Goal: Task Accomplishment & Management: Complete application form

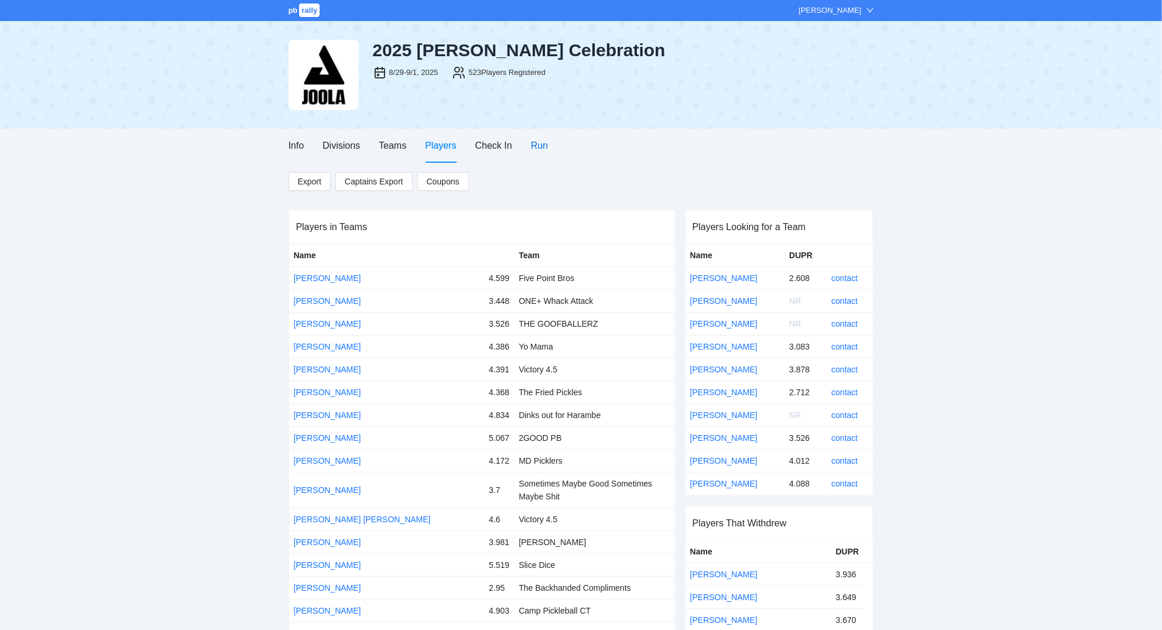
click at [540, 148] on div "Run" at bounding box center [539, 145] width 17 height 15
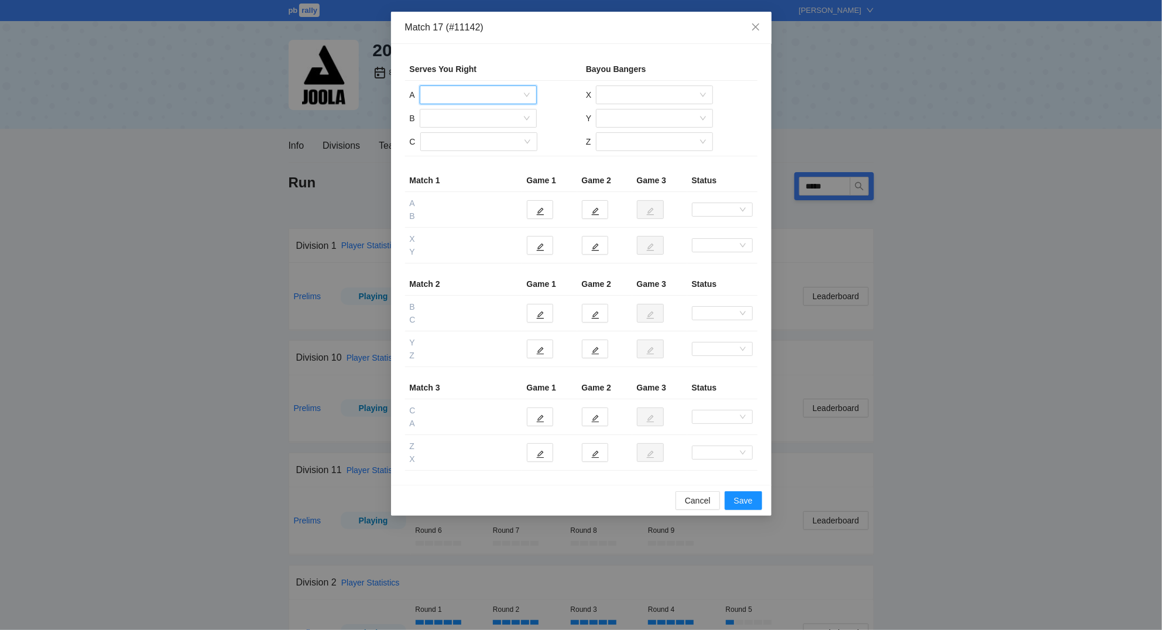
click at [503, 93] on input "search" at bounding box center [474, 95] width 95 height 18
click at [482, 155] on div "[PERSON_NAME]" at bounding box center [478, 155] width 103 height 13
click at [473, 117] on input "search" at bounding box center [474, 119] width 95 height 18
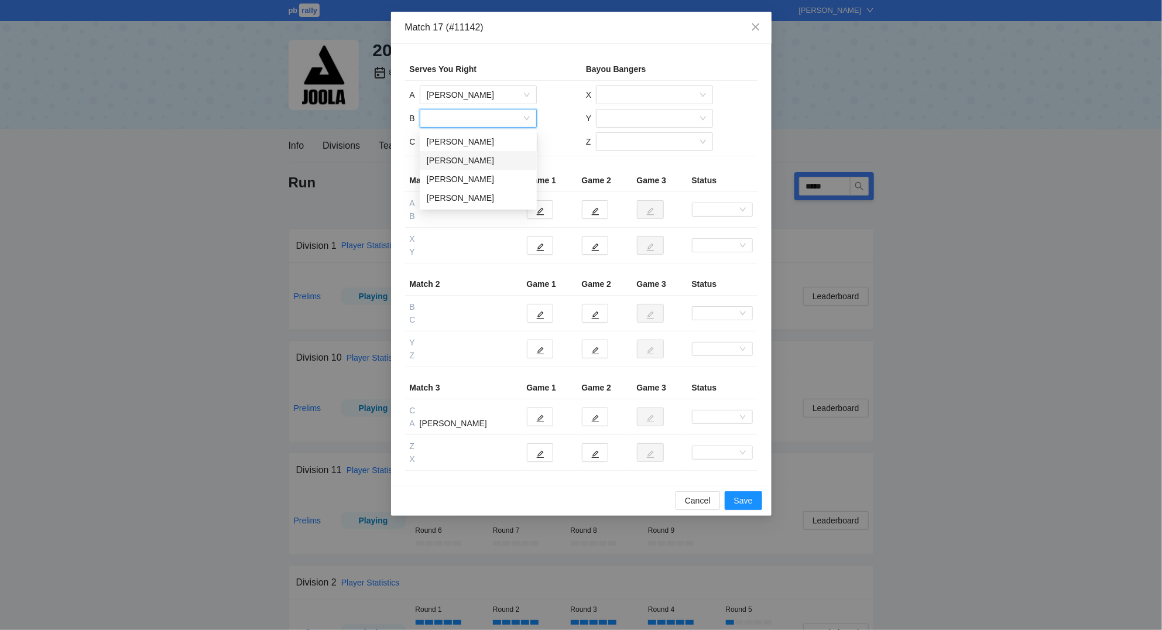
click at [473, 157] on div "[PERSON_NAME]" at bounding box center [478, 160] width 103 height 13
click at [474, 146] on input "search" at bounding box center [474, 142] width 95 height 18
click at [476, 204] on div "[PERSON_NAME]" at bounding box center [478, 202] width 103 height 13
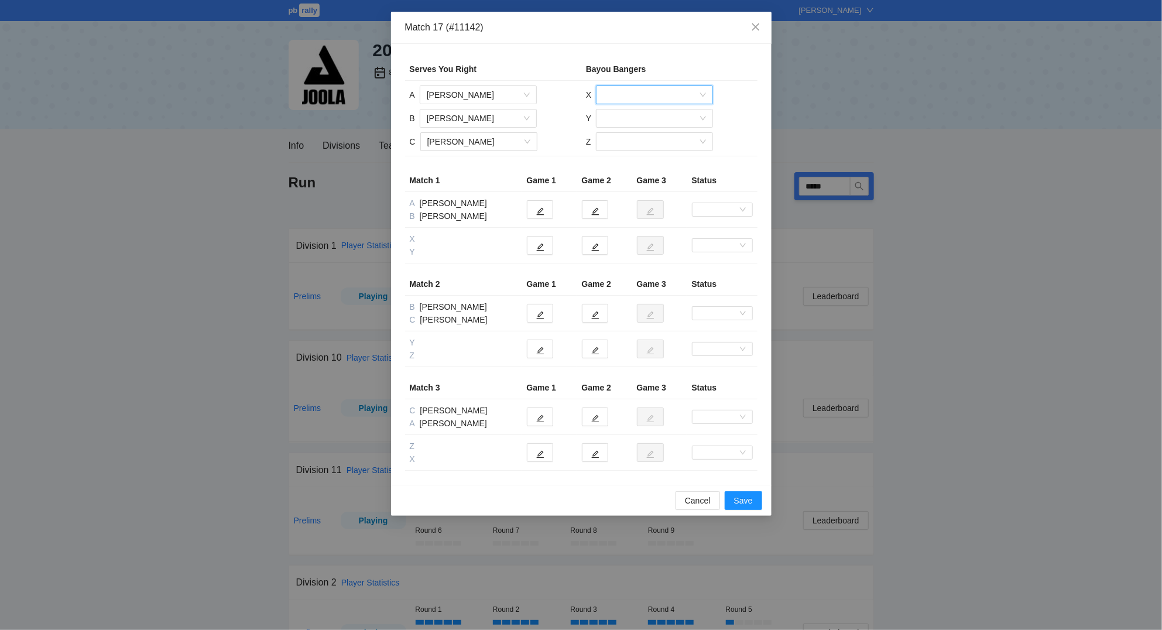
click at [639, 94] on input "search" at bounding box center [650, 95] width 95 height 18
click at [648, 118] on div "[PERSON_NAME]" at bounding box center [654, 118] width 103 height 13
click at [648, 118] on input "search" at bounding box center [650, 119] width 95 height 18
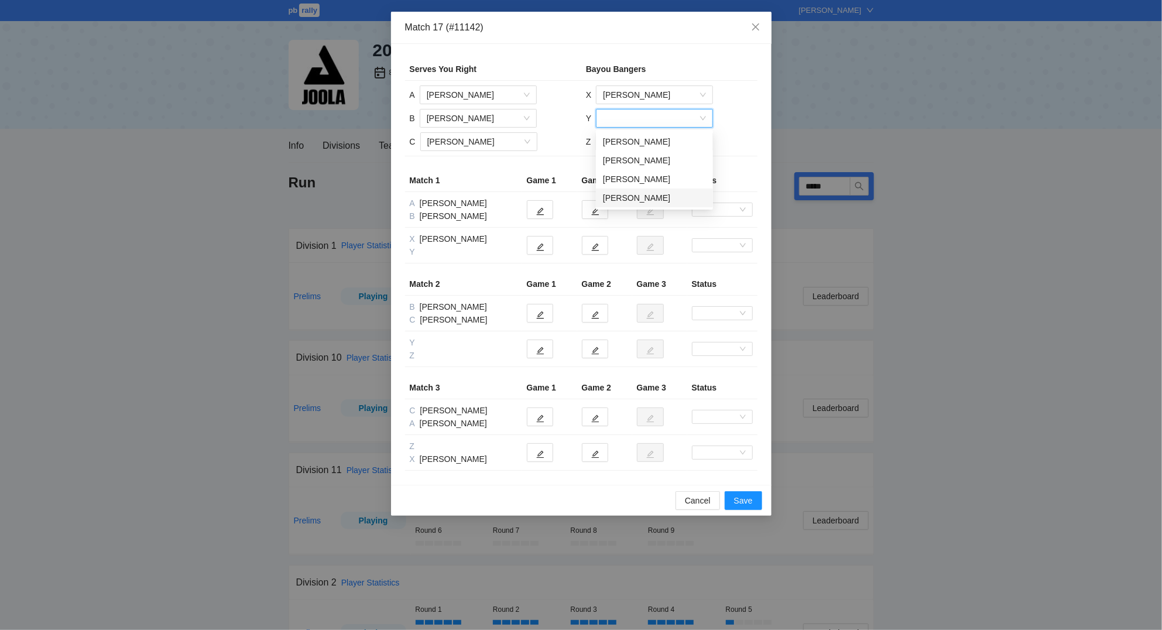
click at [669, 196] on div "[PERSON_NAME]" at bounding box center [654, 197] width 103 height 13
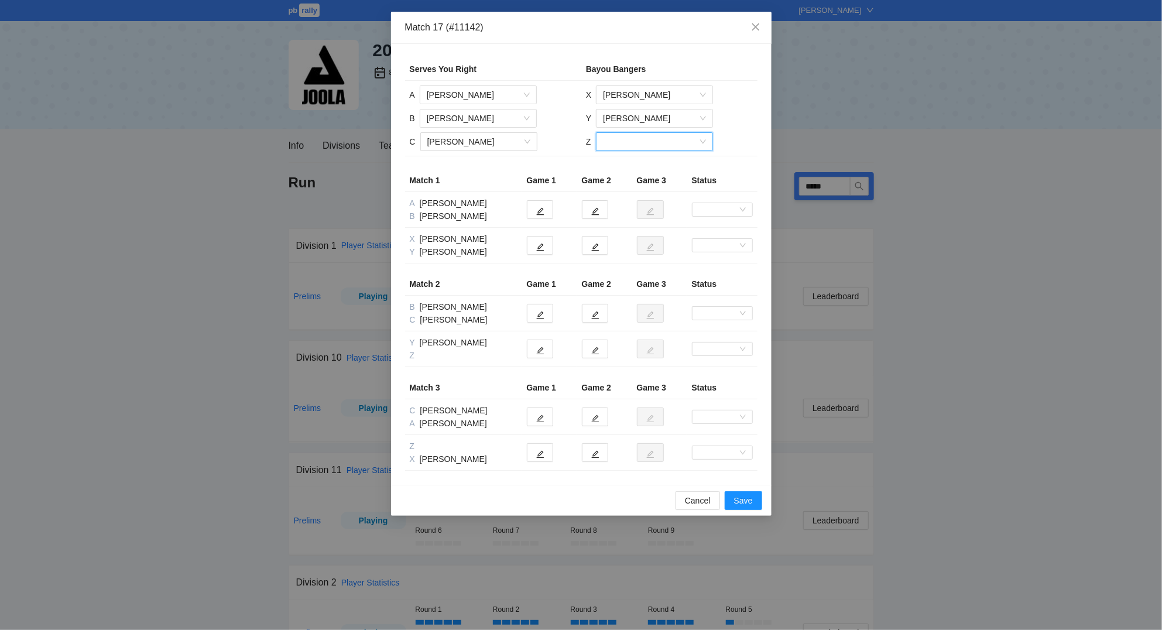
click at [629, 136] on input "search" at bounding box center [650, 142] width 95 height 18
click at [640, 164] on div "[PERSON_NAME]" at bounding box center [654, 165] width 103 height 13
click at [543, 208] on icon "edit" at bounding box center [540, 211] width 8 height 8
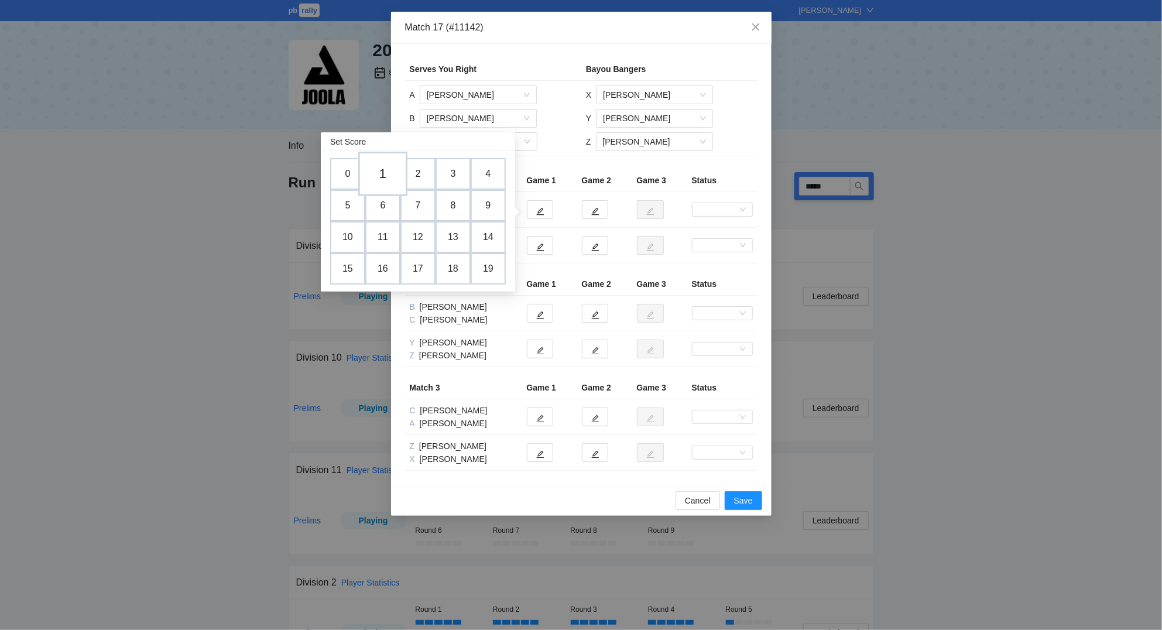
click at [385, 174] on td "1" at bounding box center [382, 174] width 49 height 45
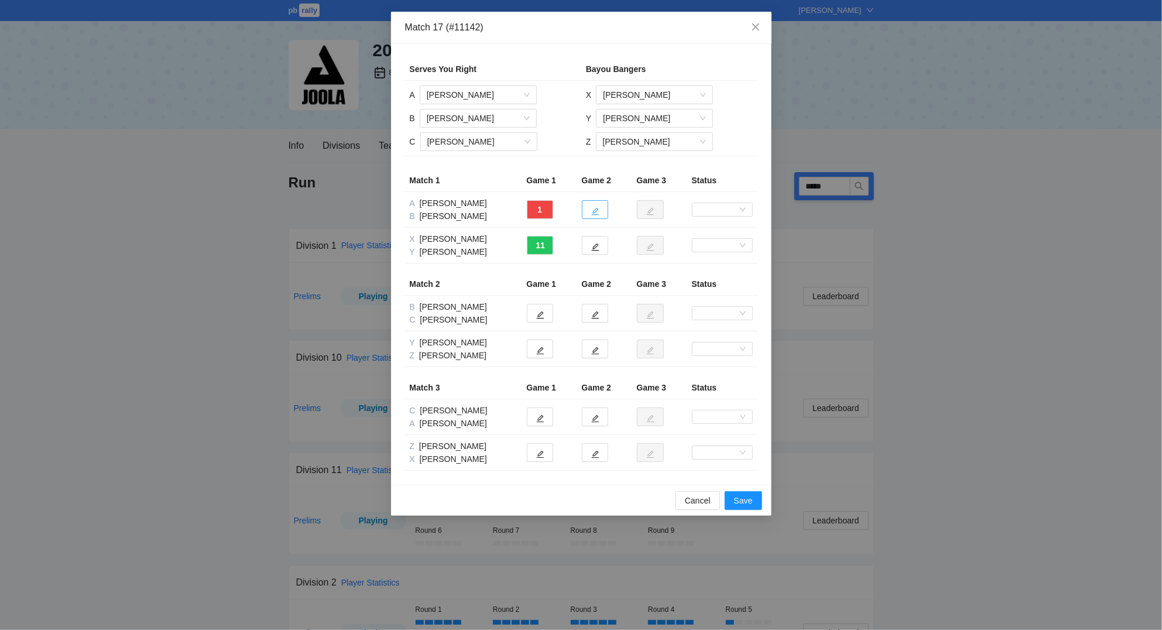
click at [592, 211] on icon "edit" at bounding box center [595, 211] width 8 height 8
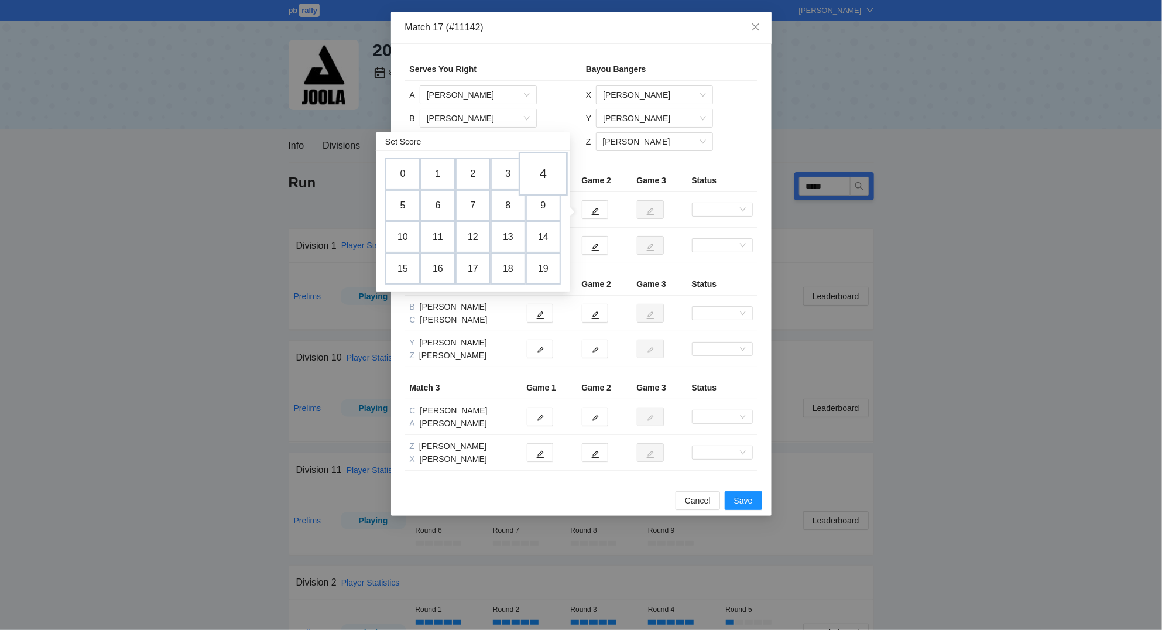
click at [549, 178] on td "4" at bounding box center [543, 174] width 49 height 45
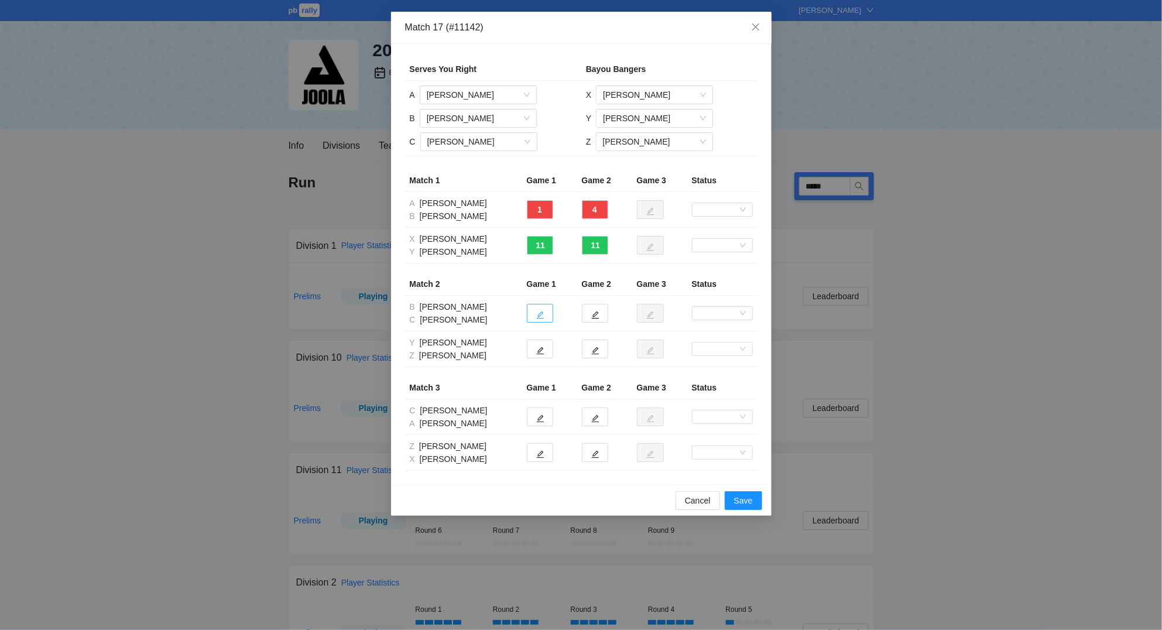
click at [545, 316] on button "button" at bounding box center [540, 313] width 26 height 19
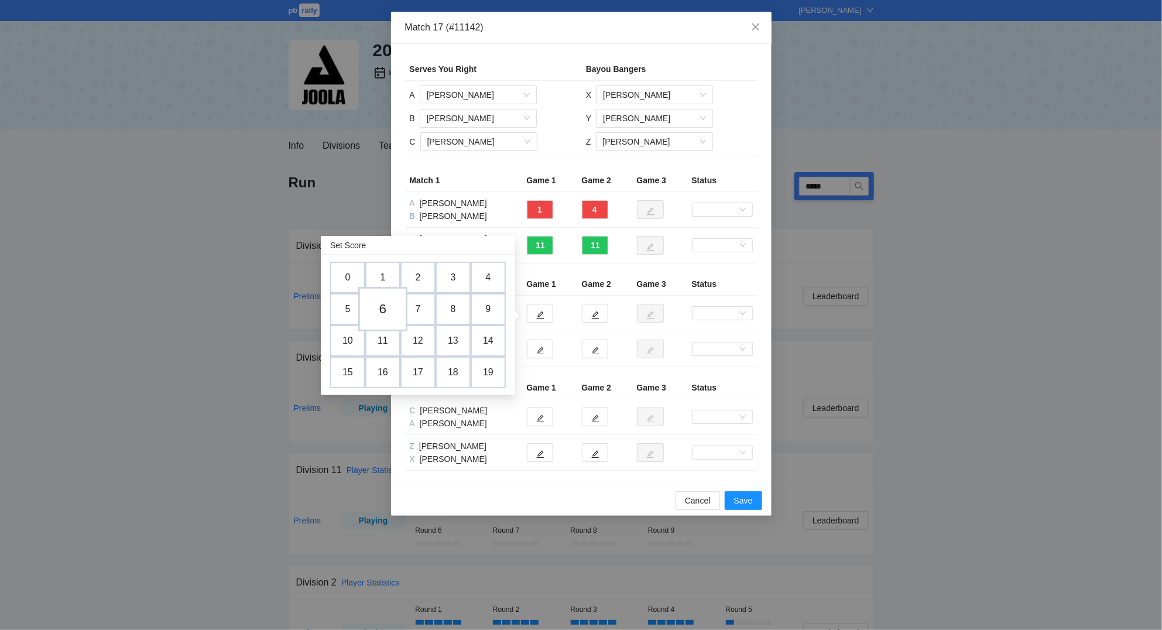
click at [386, 310] on td "6" at bounding box center [382, 309] width 49 height 45
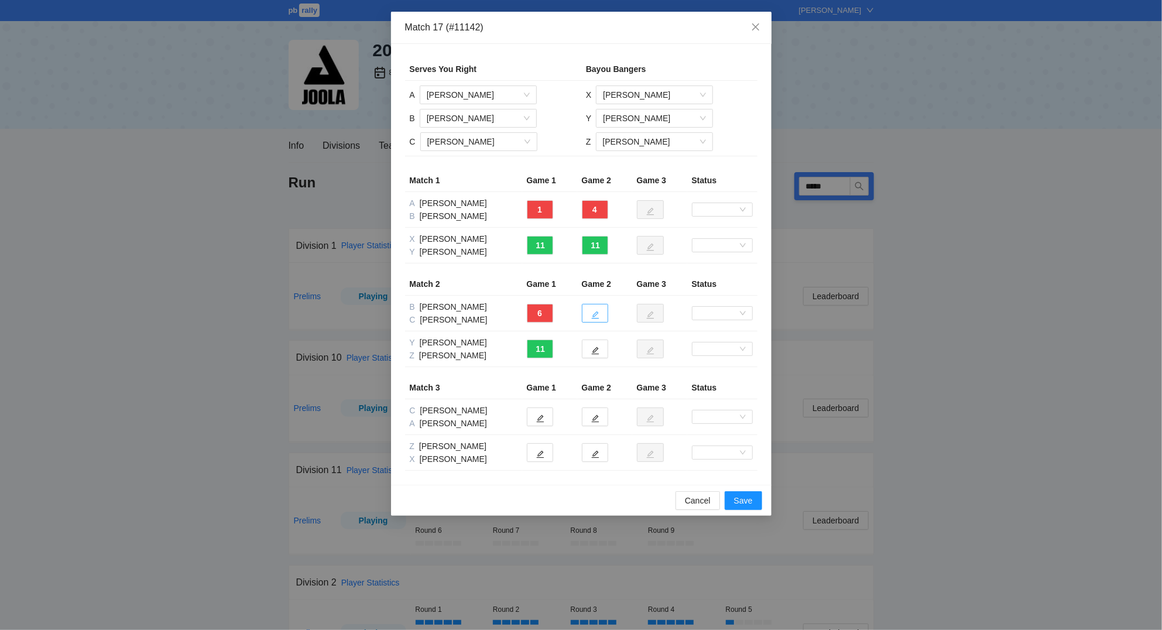
click at [597, 317] on icon "edit" at bounding box center [595, 315] width 8 height 8
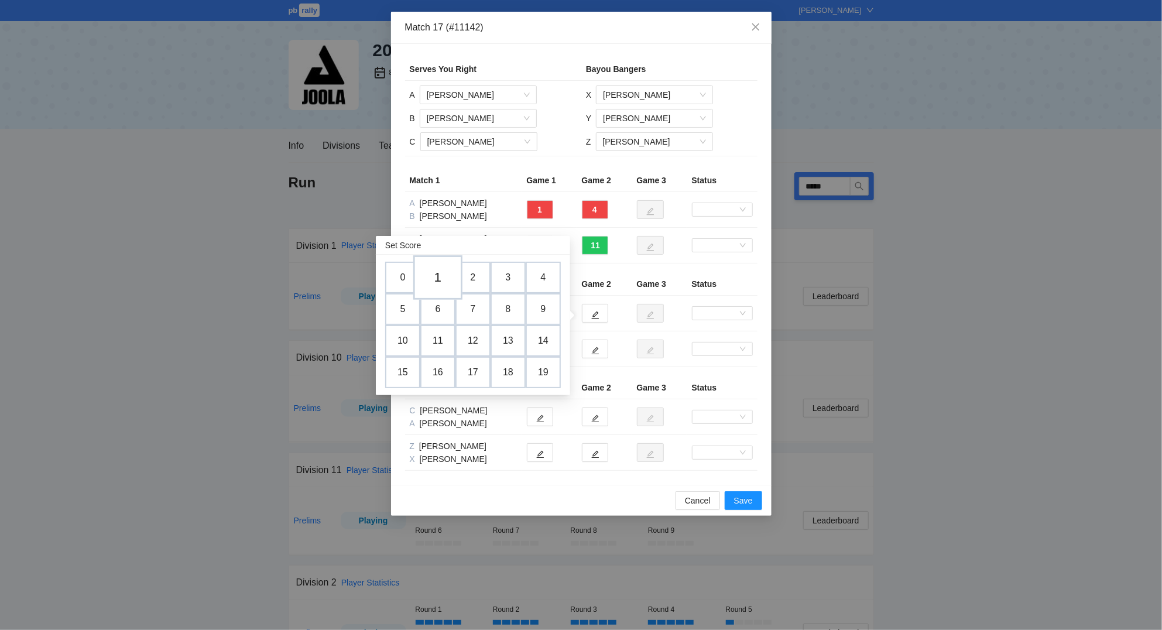
click at [442, 278] on td "1" at bounding box center [437, 277] width 49 height 45
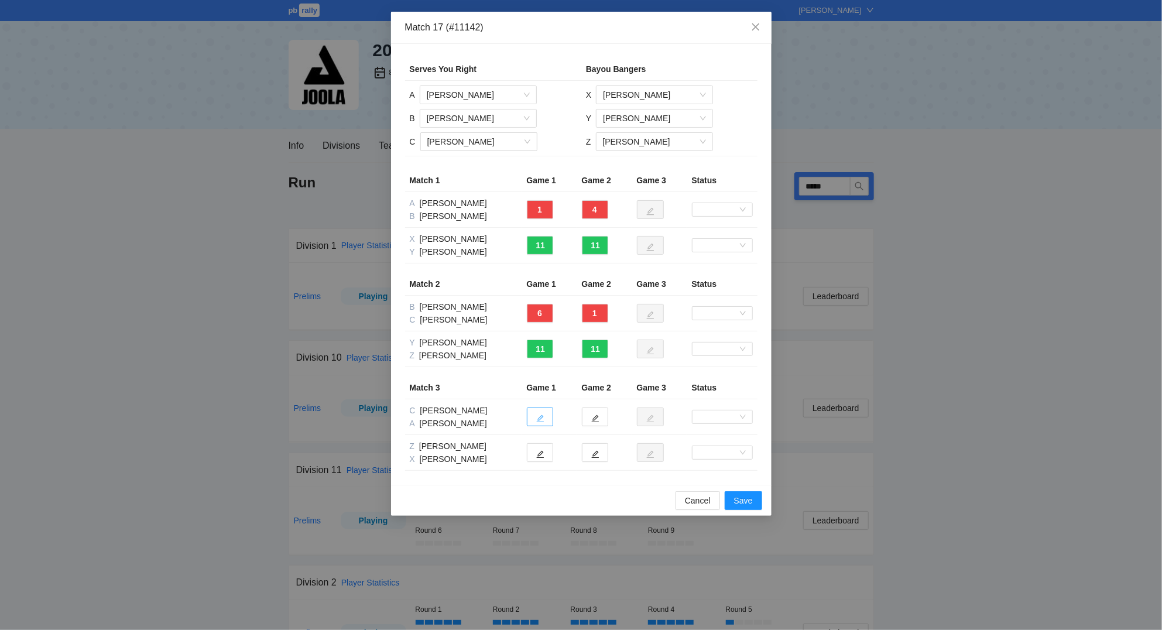
click at [540, 418] on icon "edit" at bounding box center [540, 419] width 8 height 8
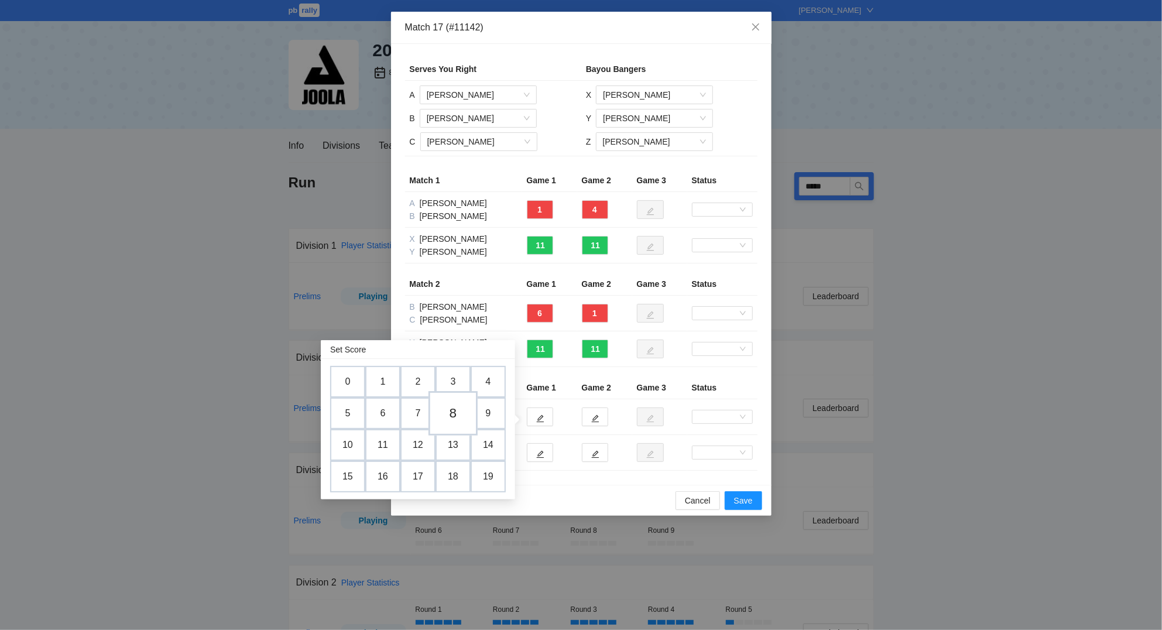
click at [456, 411] on td "8" at bounding box center [453, 413] width 49 height 45
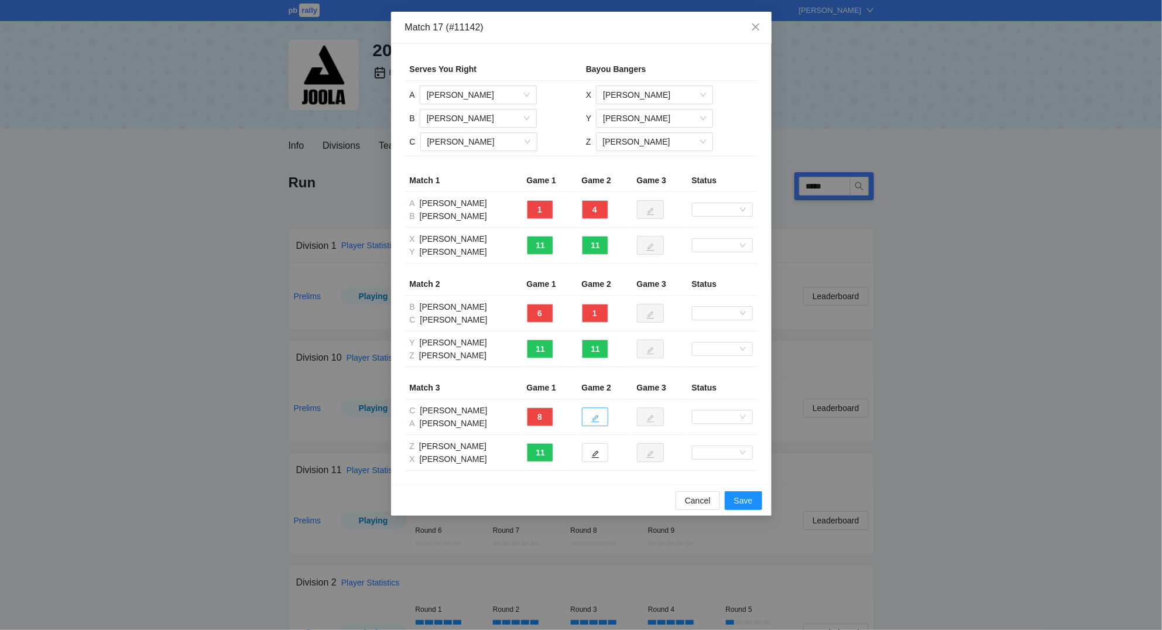
click at [600, 416] on button "button" at bounding box center [595, 417] width 26 height 19
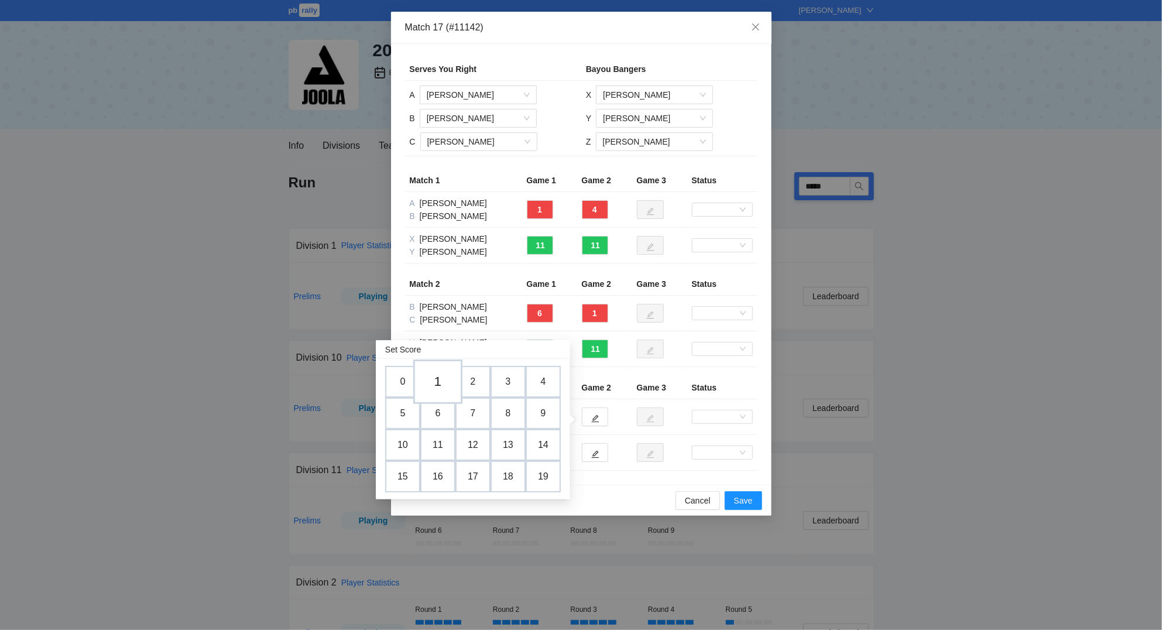
click at [439, 383] on td "1" at bounding box center [437, 382] width 49 height 45
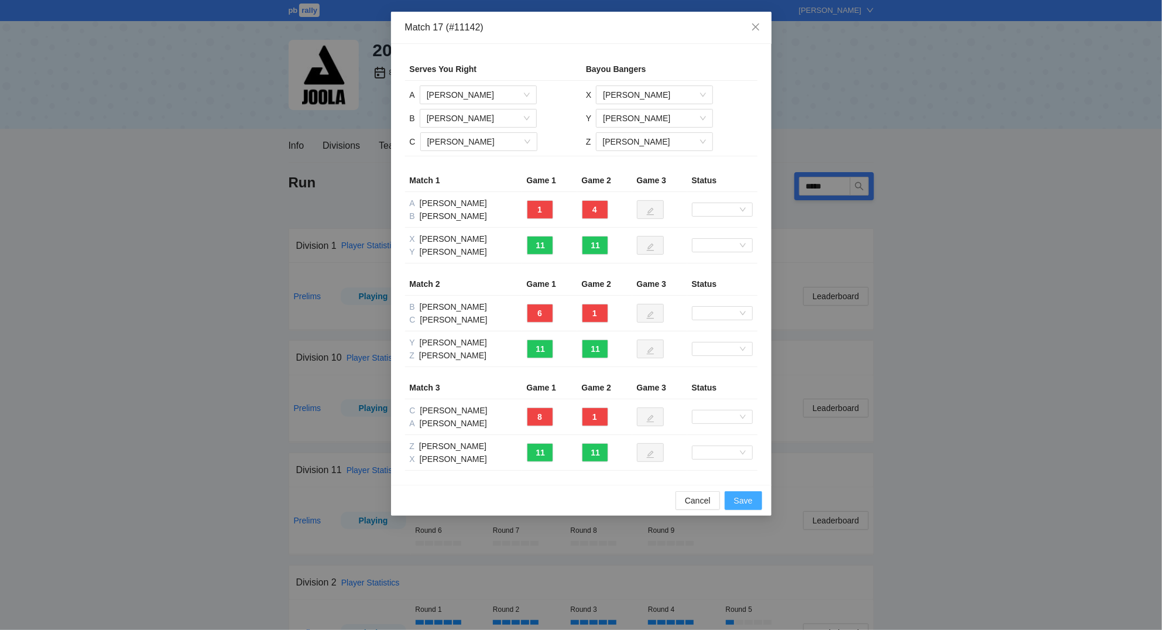
click at [743, 502] on span "Save" at bounding box center [743, 500] width 19 height 13
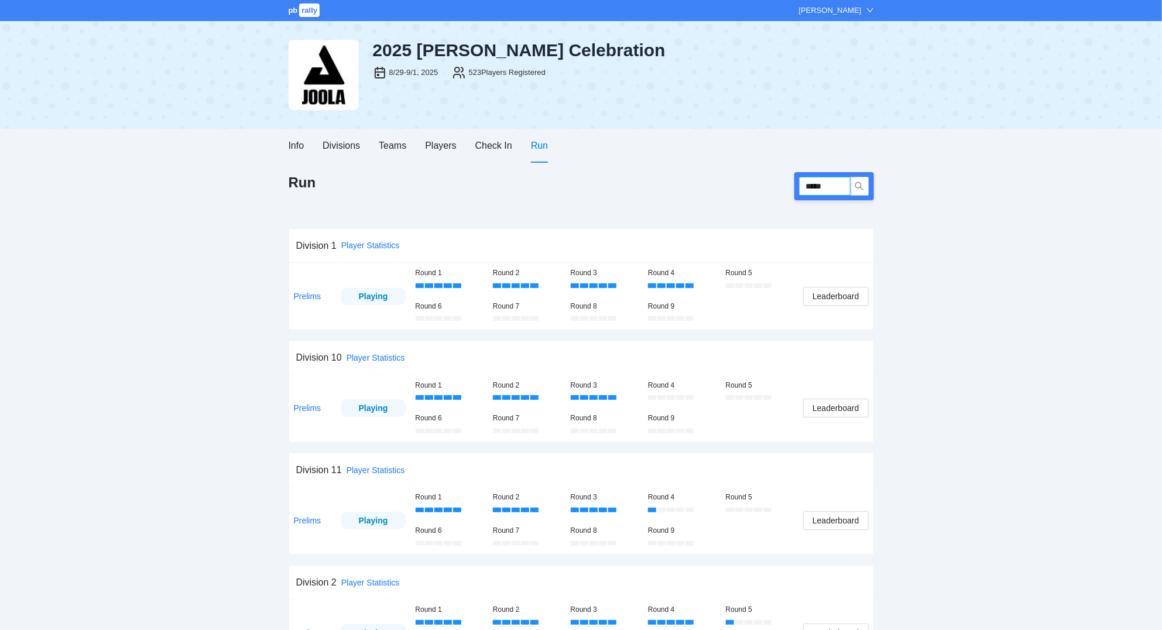
drag, startPoint x: 832, startPoint y: 184, endPoint x: 791, endPoint y: 189, distance: 41.3
click at [799, 189] on input "*****" at bounding box center [825, 186] width 52 height 19
type input "*****"
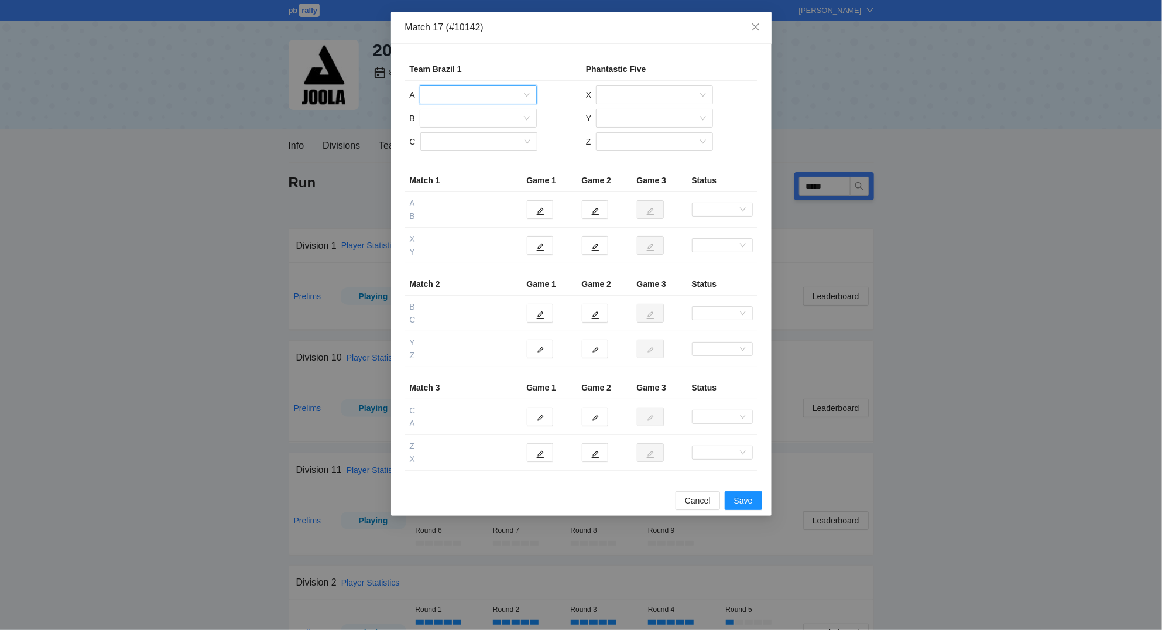
click at [468, 91] on input "search" at bounding box center [474, 95] width 95 height 18
click at [484, 189] on div "[PERSON_NAME]" at bounding box center [478, 193] width 103 height 13
click at [448, 119] on input "search" at bounding box center [474, 119] width 95 height 18
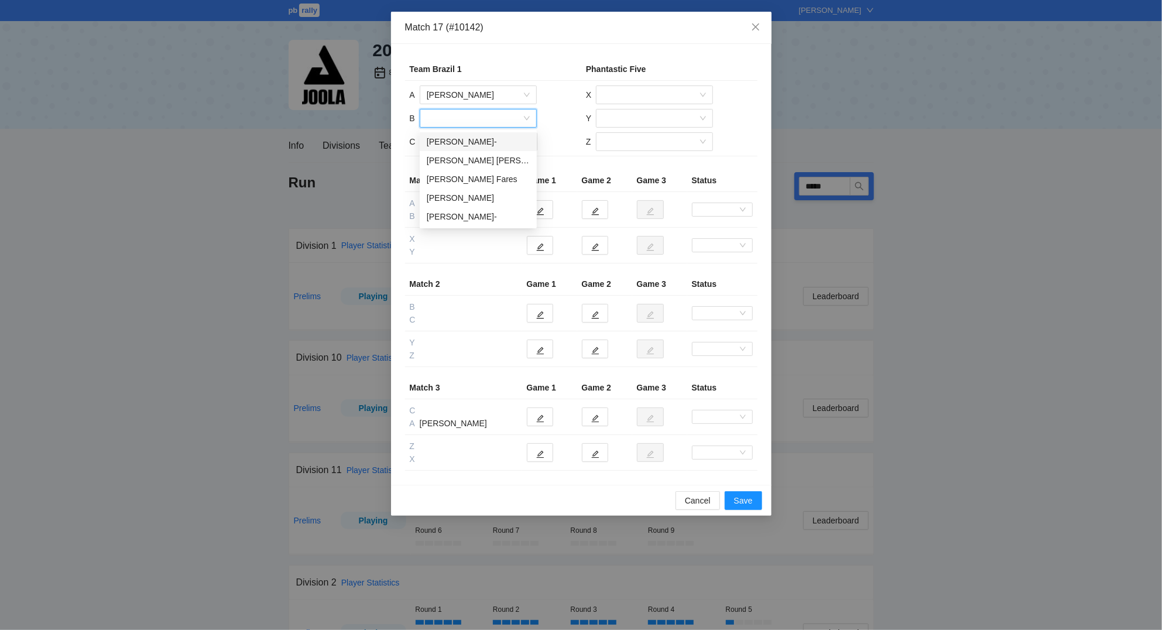
click at [460, 141] on div "[PERSON_NAME]-" at bounding box center [478, 141] width 103 height 13
click at [457, 145] on input "search" at bounding box center [474, 142] width 95 height 18
click at [469, 183] on div "[PERSON_NAME] Fares" at bounding box center [478, 183] width 103 height 13
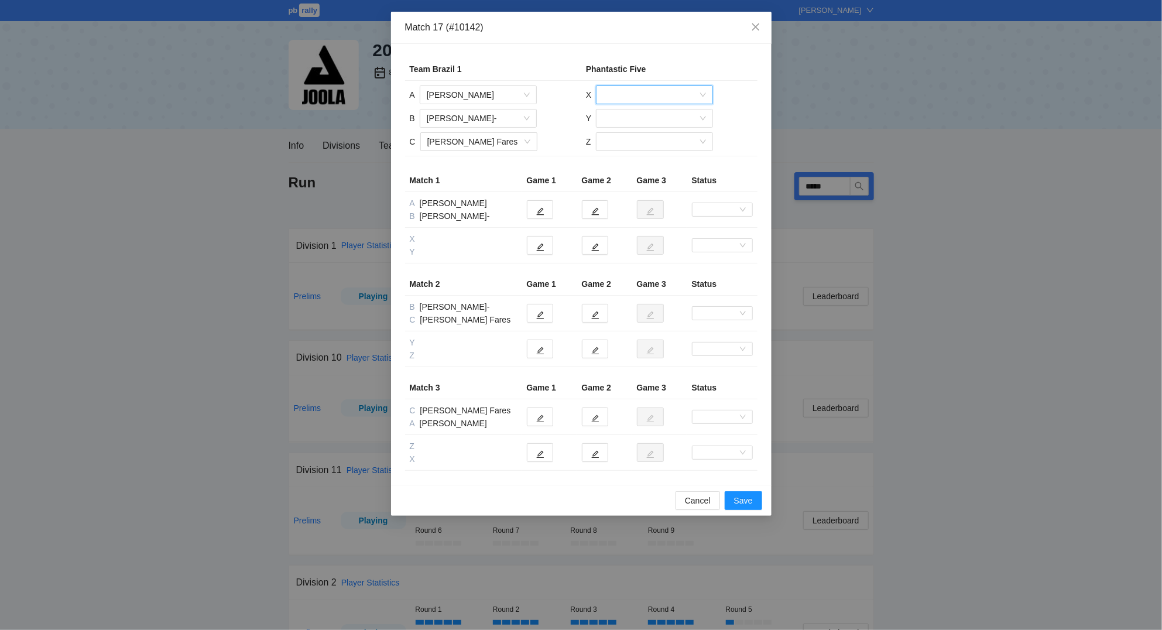
click at [638, 95] on input "search" at bounding box center [650, 95] width 95 height 18
click at [655, 172] on div "[PERSON_NAME]" at bounding box center [654, 174] width 103 height 13
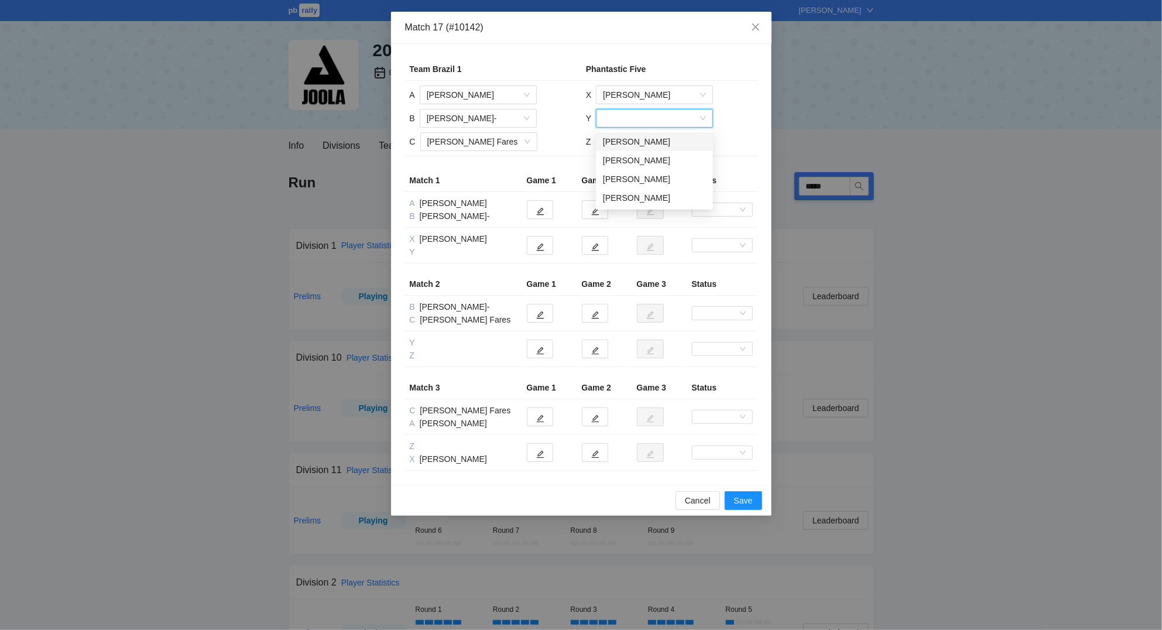
click at [644, 117] on input "search" at bounding box center [650, 119] width 95 height 18
click at [651, 157] on div "[PERSON_NAME]" at bounding box center [654, 160] width 103 height 13
click at [642, 147] on input "search" at bounding box center [650, 142] width 95 height 18
click at [652, 165] on div "[PERSON_NAME]" at bounding box center [654, 165] width 103 height 13
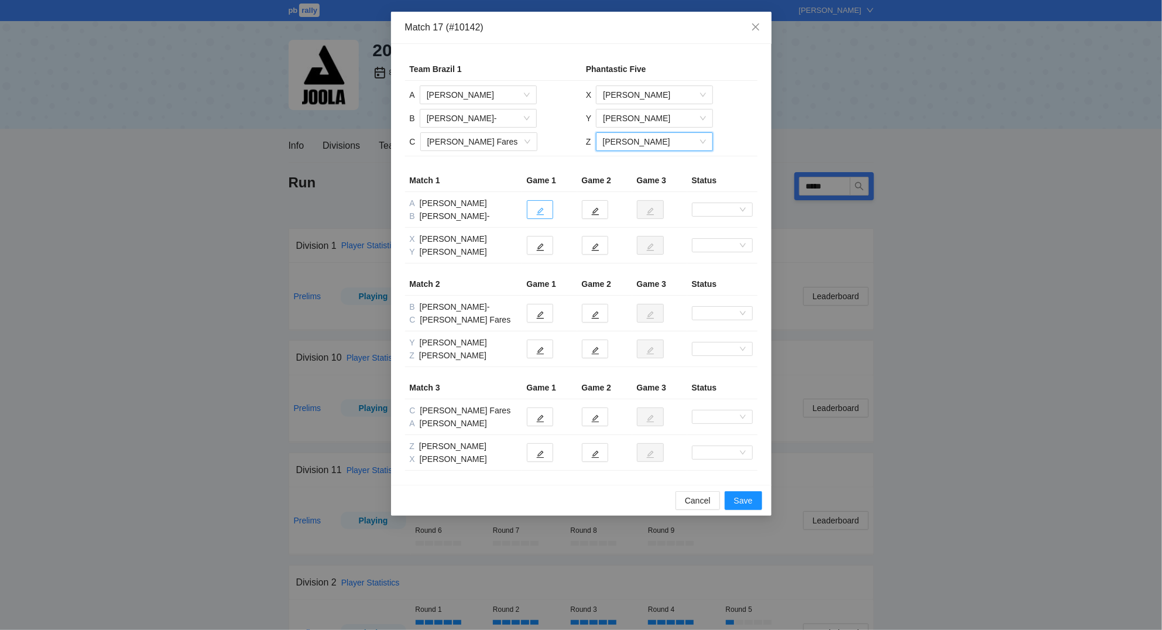
click at [539, 213] on icon "edit" at bounding box center [540, 212] width 8 height 8
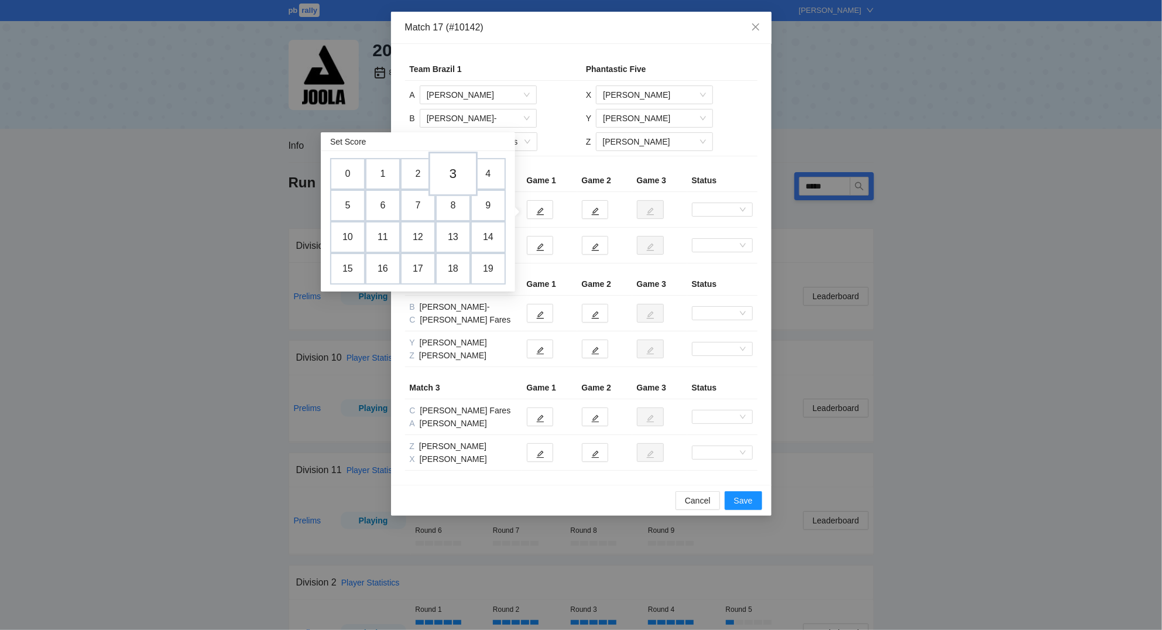
click at [446, 169] on td "3" at bounding box center [453, 174] width 49 height 45
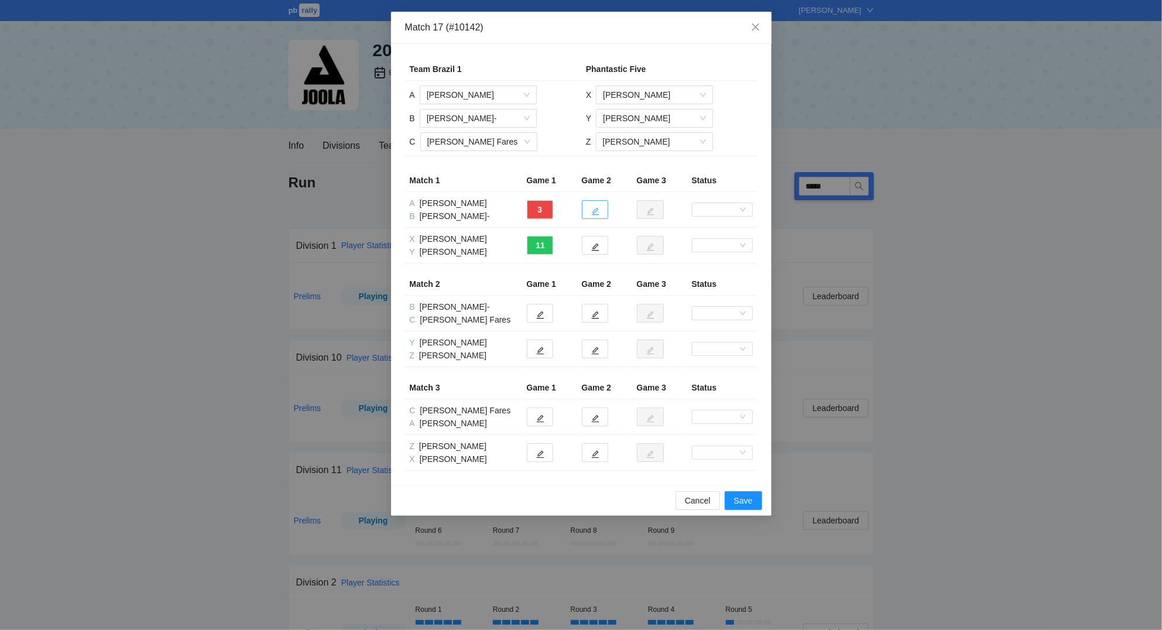
click at [596, 211] on icon "edit" at bounding box center [595, 211] width 8 height 8
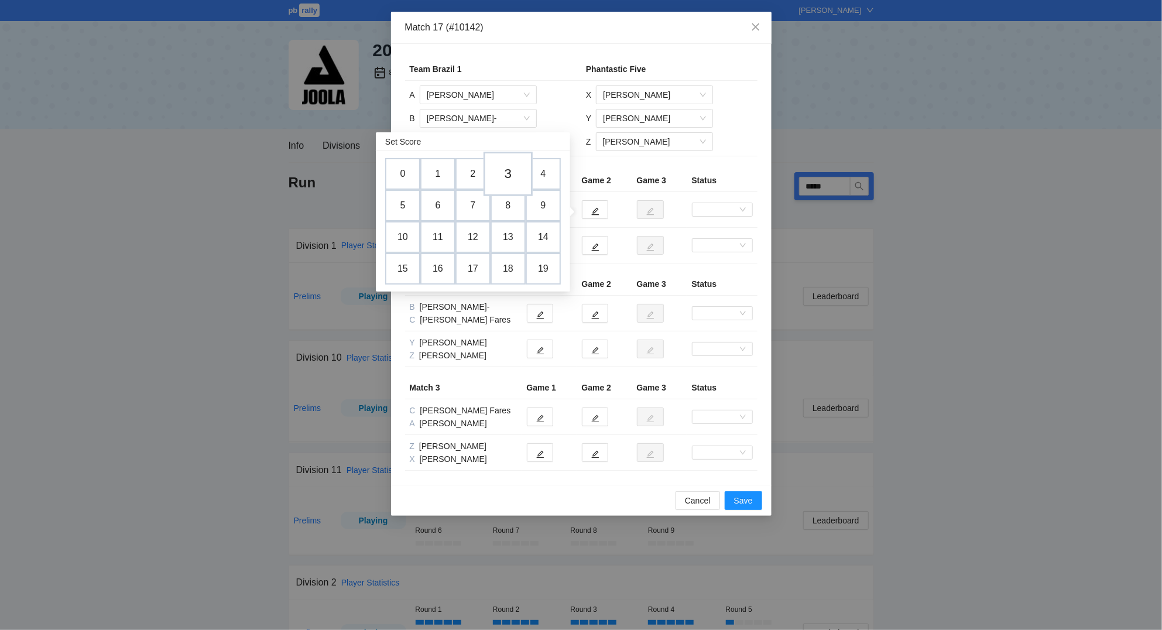
click at [505, 172] on td "3" at bounding box center [508, 174] width 49 height 45
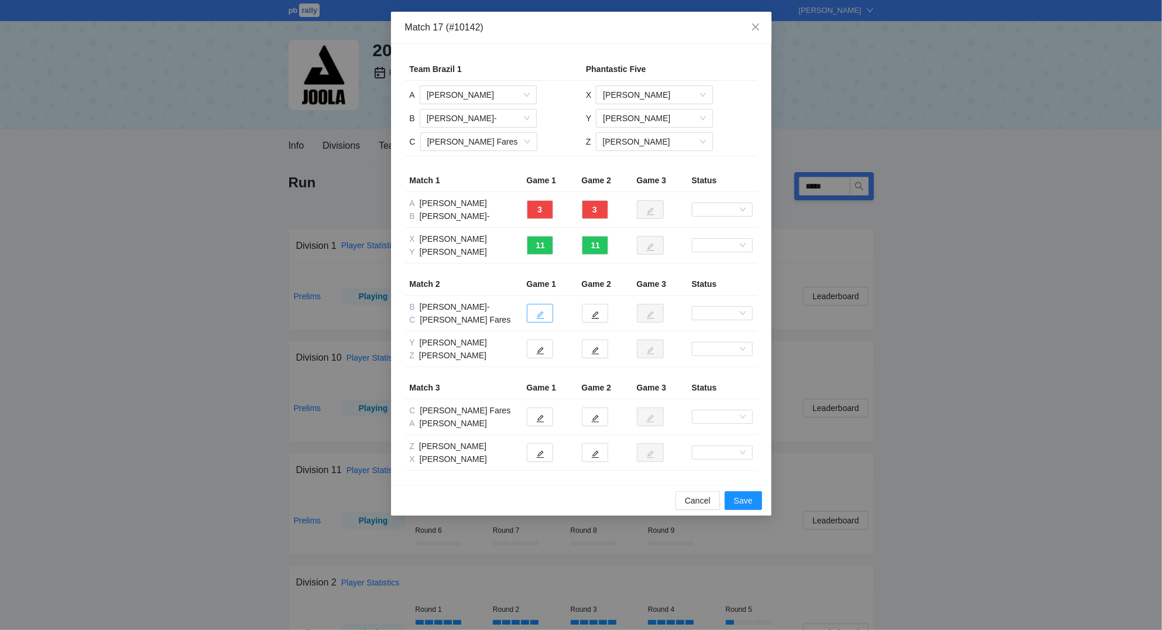
click at [546, 313] on button "button" at bounding box center [540, 313] width 26 height 19
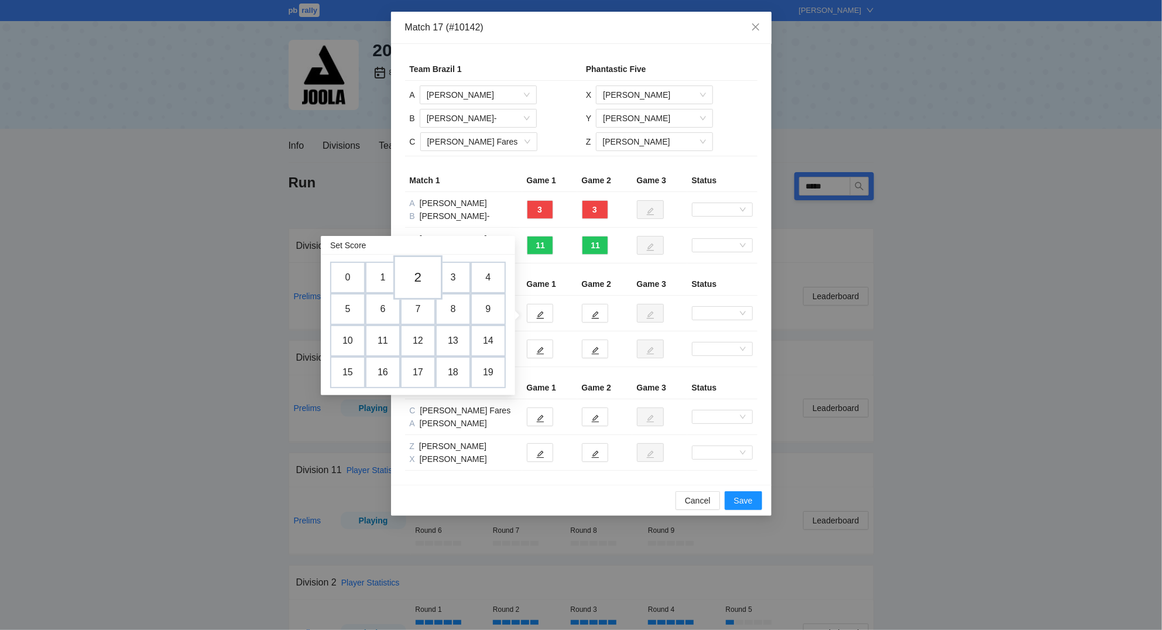
click at [422, 275] on td "2" at bounding box center [418, 277] width 49 height 45
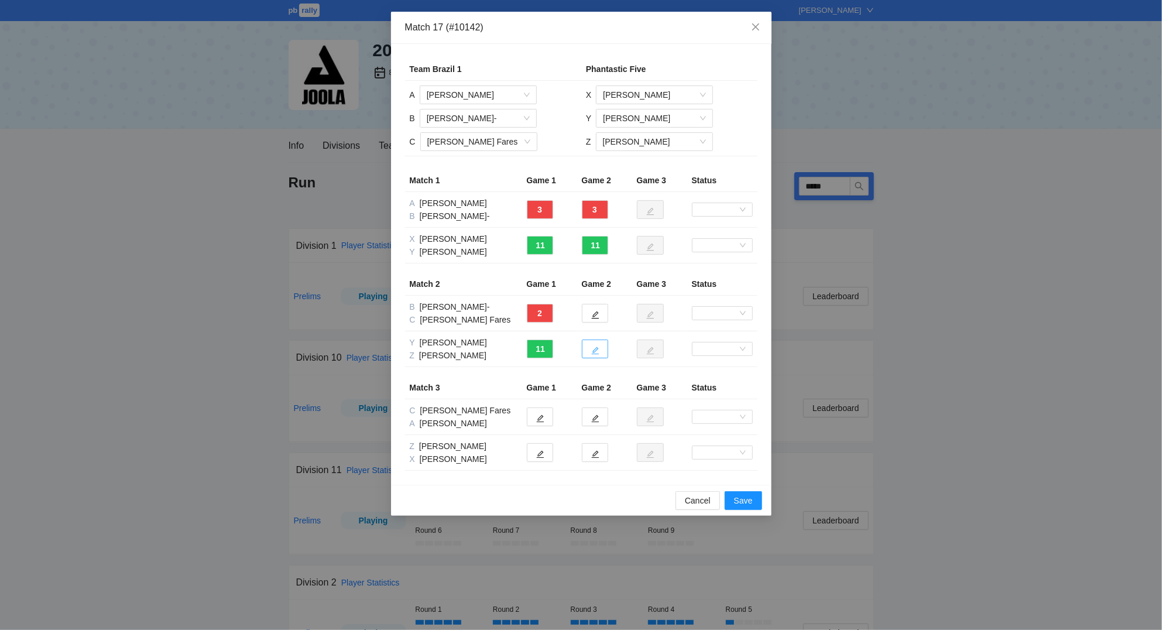
click at [599, 350] on icon "edit" at bounding box center [595, 351] width 8 height 8
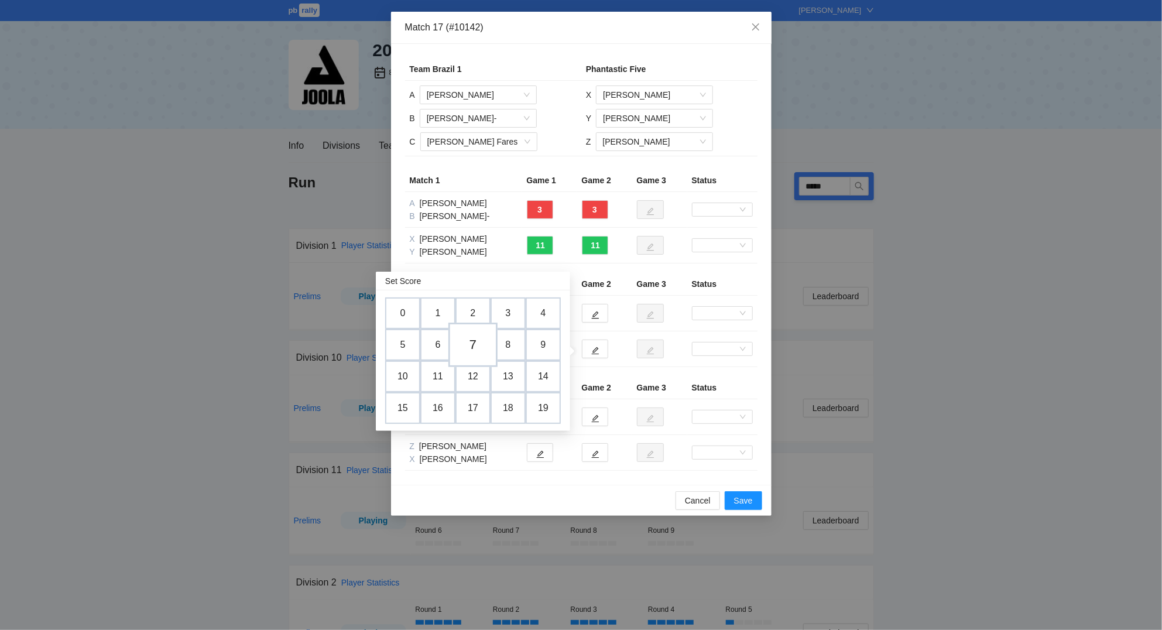
click at [475, 341] on td "7" at bounding box center [473, 345] width 49 height 45
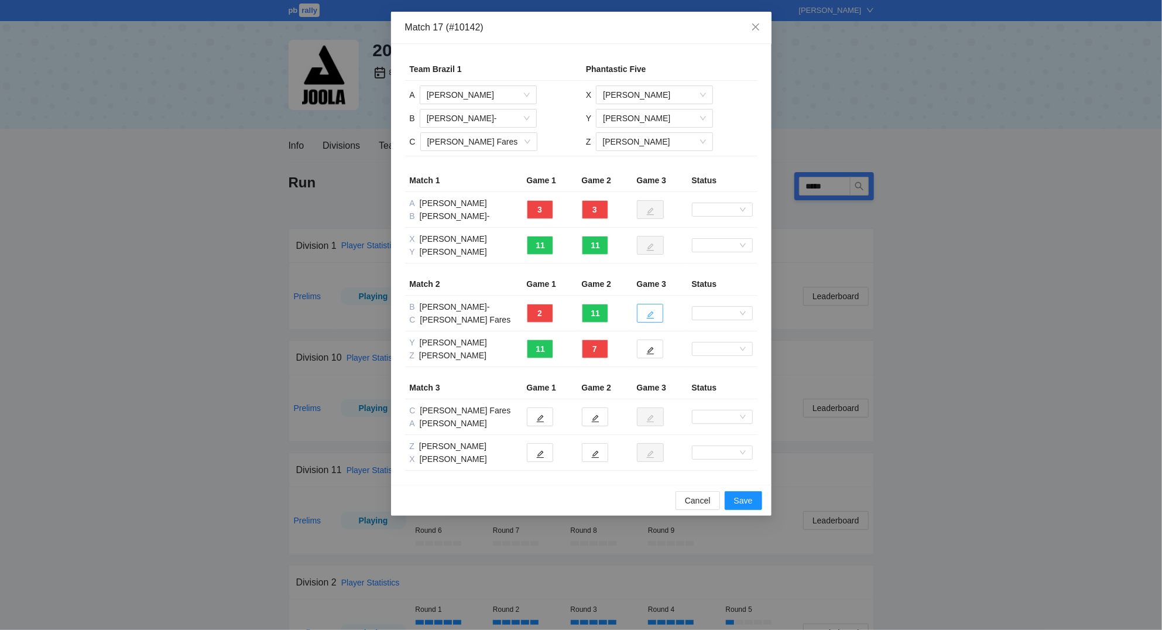
click at [658, 314] on button "button" at bounding box center [650, 313] width 26 height 19
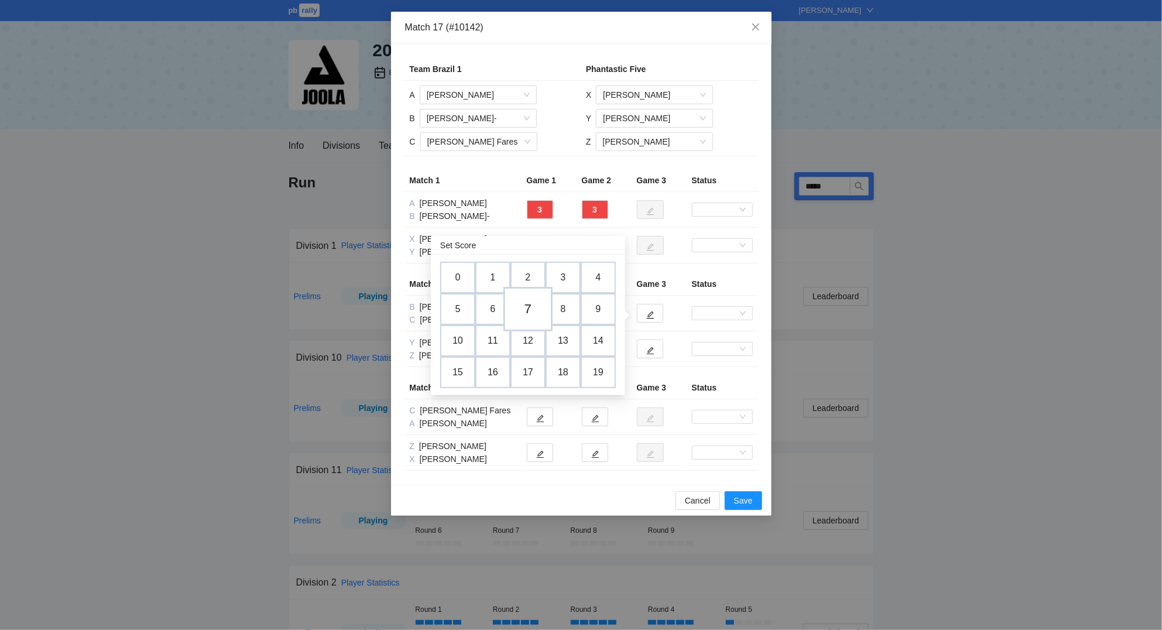
click at [533, 304] on td "7" at bounding box center [528, 309] width 49 height 45
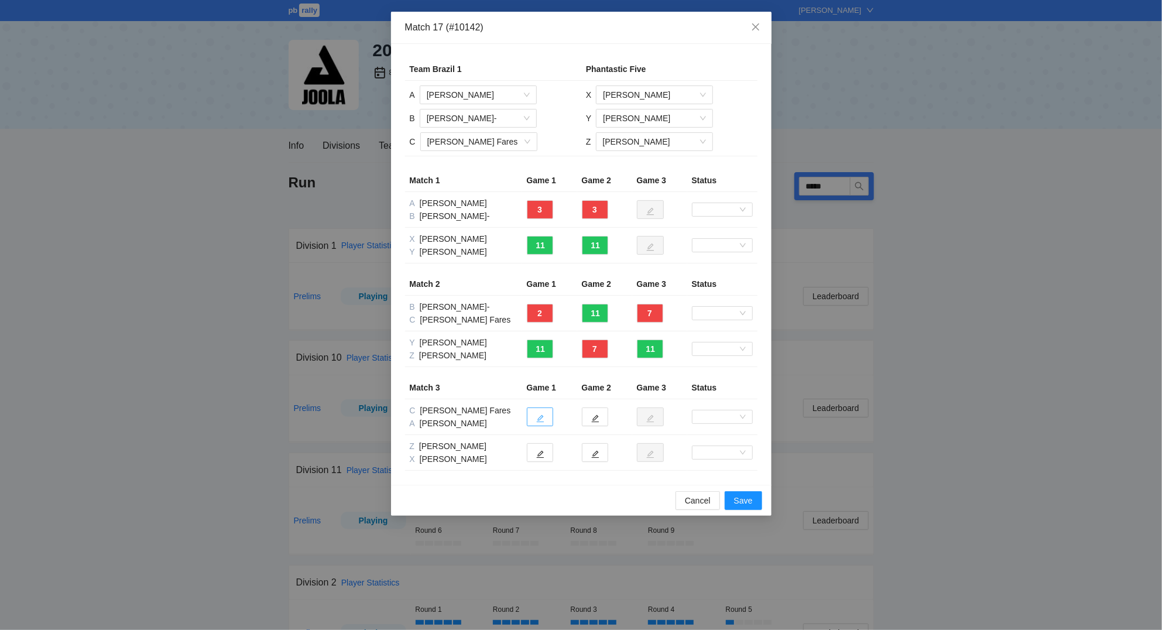
click at [542, 417] on icon "edit" at bounding box center [540, 419] width 8 height 8
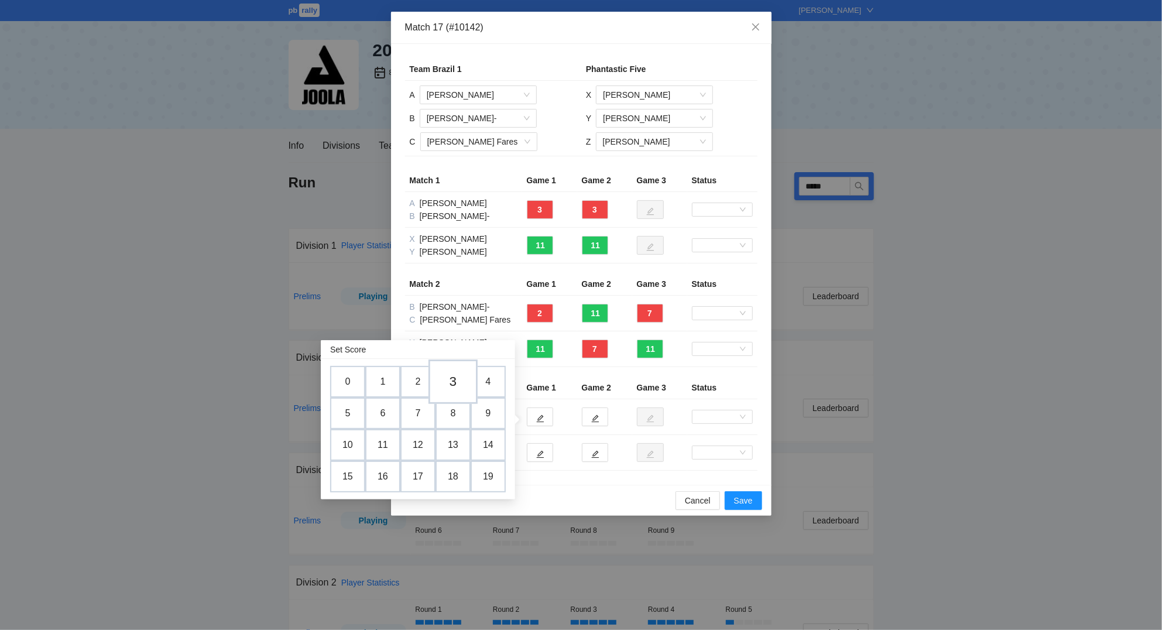
click at [453, 382] on td "3" at bounding box center [453, 382] width 49 height 45
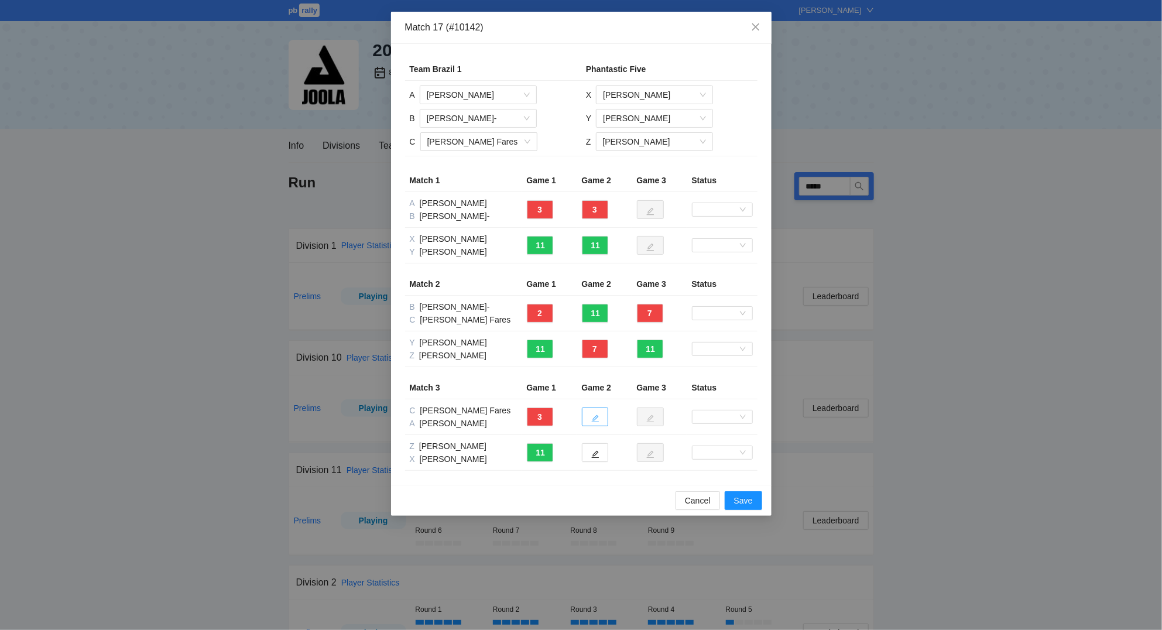
click at [598, 420] on icon "edit" at bounding box center [595, 419] width 8 height 8
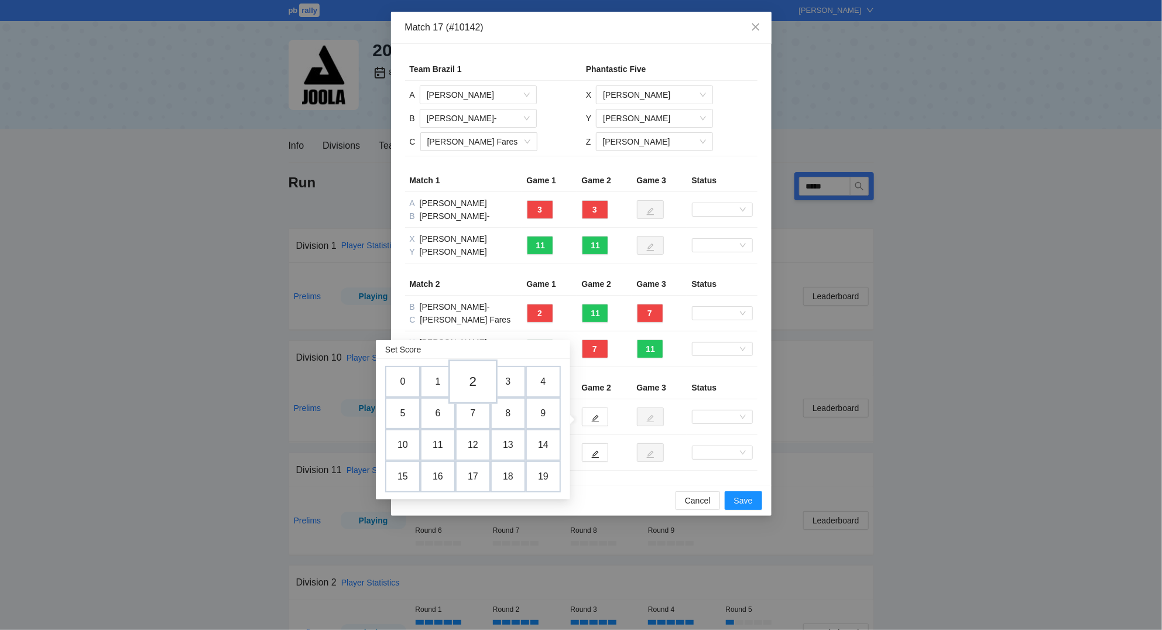
click at [473, 386] on td "2" at bounding box center [473, 382] width 49 height 45
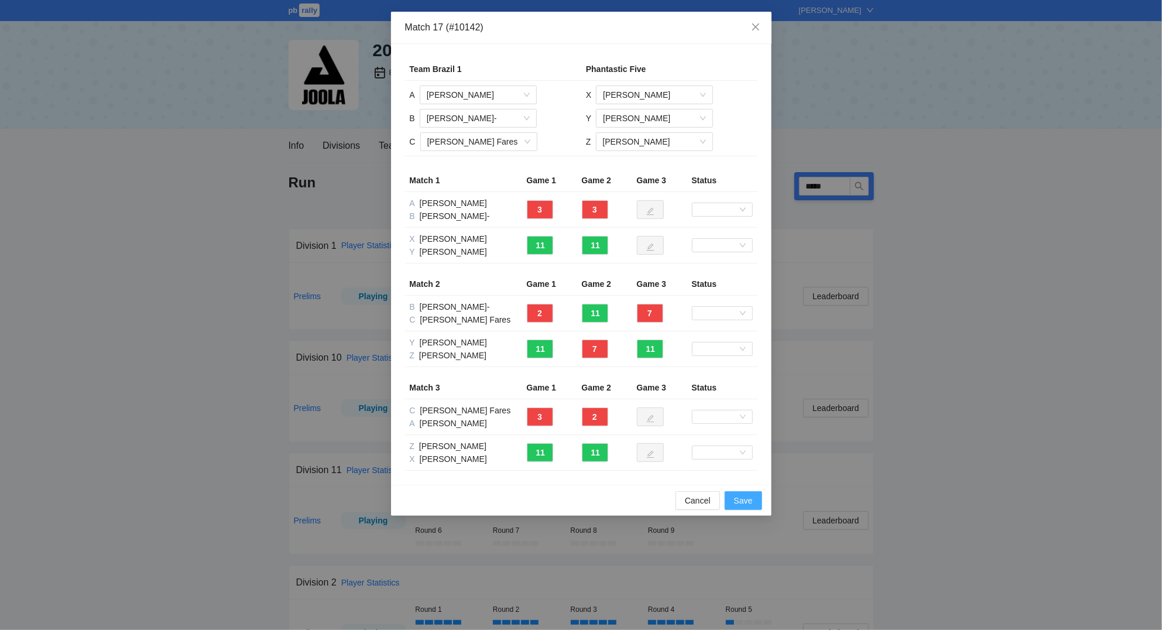
click at [745, 501] on span "Save" at bounding box center [743, 500] width 19 height 13
